Goal: Obtain resource: Download file/media

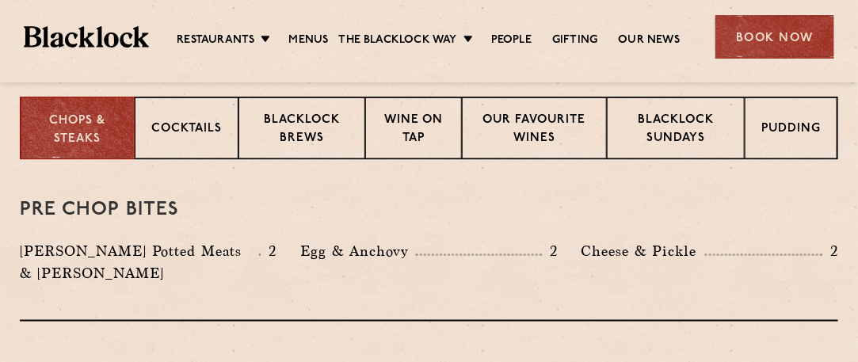
scroll to position [634, 0]
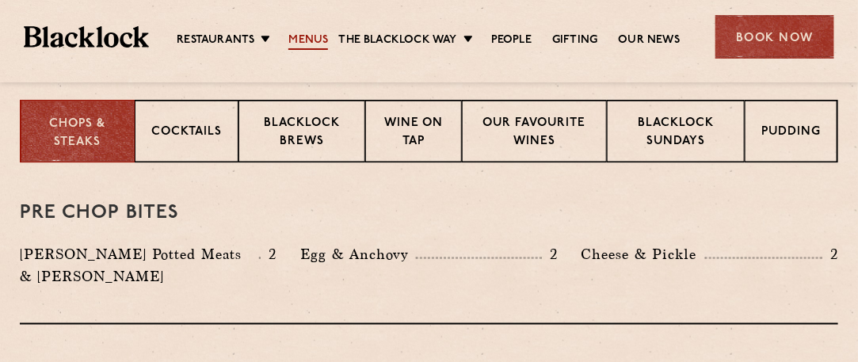
click at [320, 35] on link "Menus" at bounding box center [308, 40] width 40 height 17
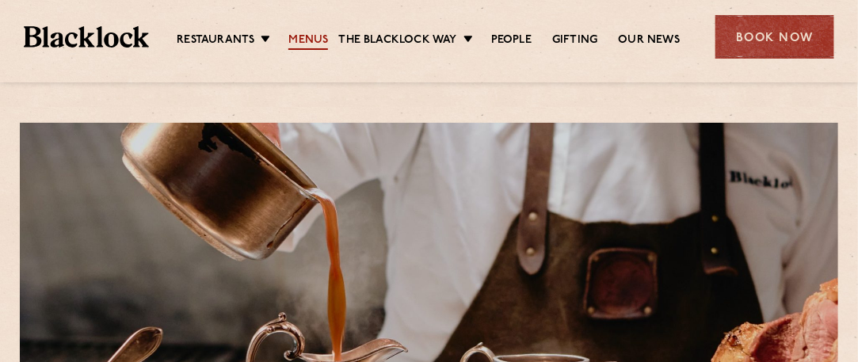
click at [301, 37] on link "Menus" at bounding box center [308, 40] width 40 height 17
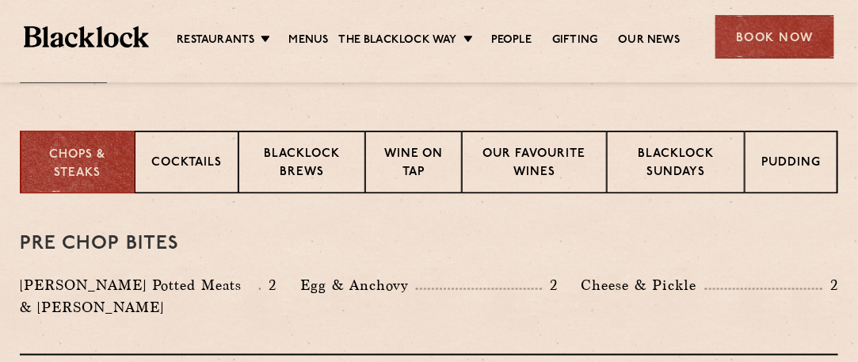
scroll to position [634, 0]
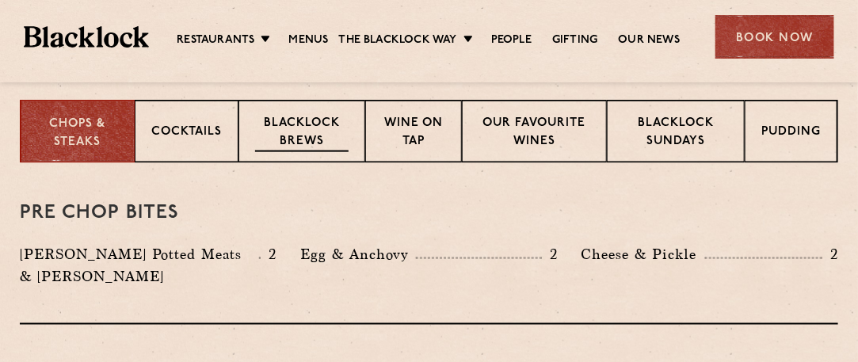
click at [293, 128] on p "Blacklock Brews" at bounding box center [301, 133] width 93 height 37
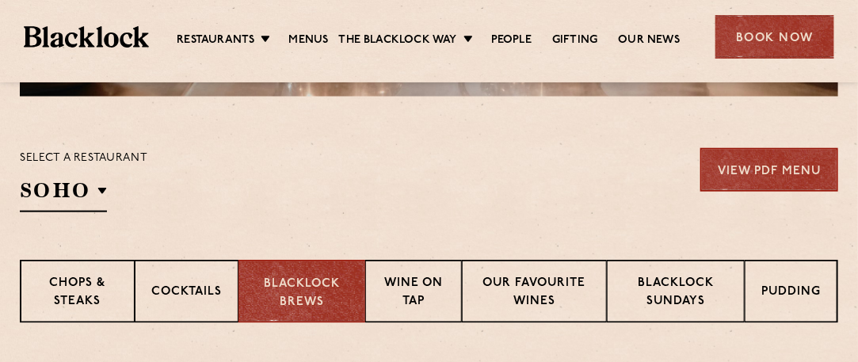
scroll to position [396, 0]
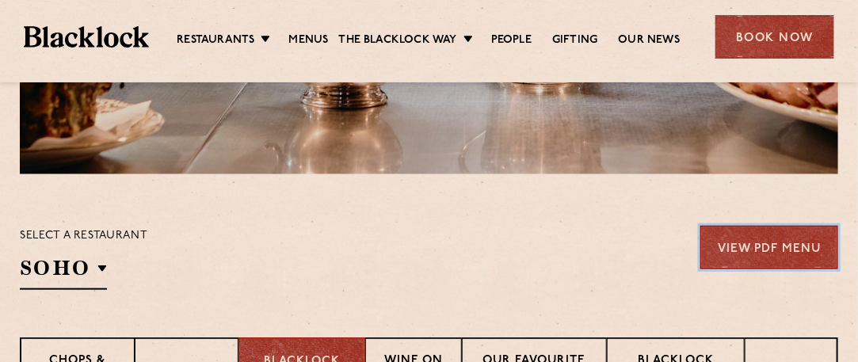
click at [770, 249] on link "View PDF Menu" at bounding box center [769, 248] width 138 height 44
